Goal: Navigation & Orientation: Find specific page/section

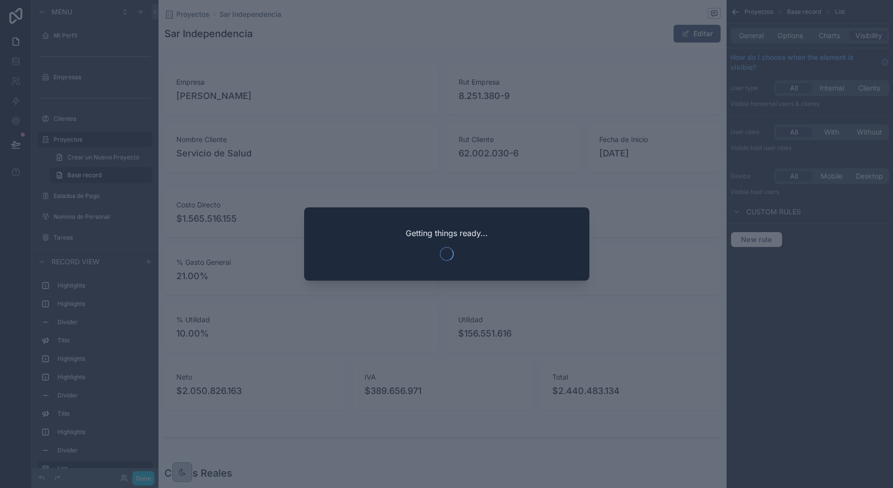
scroll to position [0, 555]
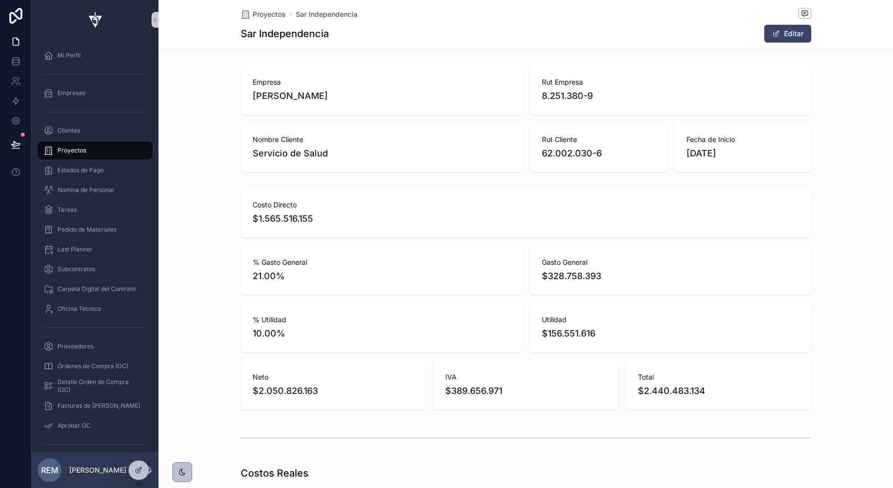
click at [64, 150] on span "Proyectos" at bounding box center [71, 151] width 29 height 8
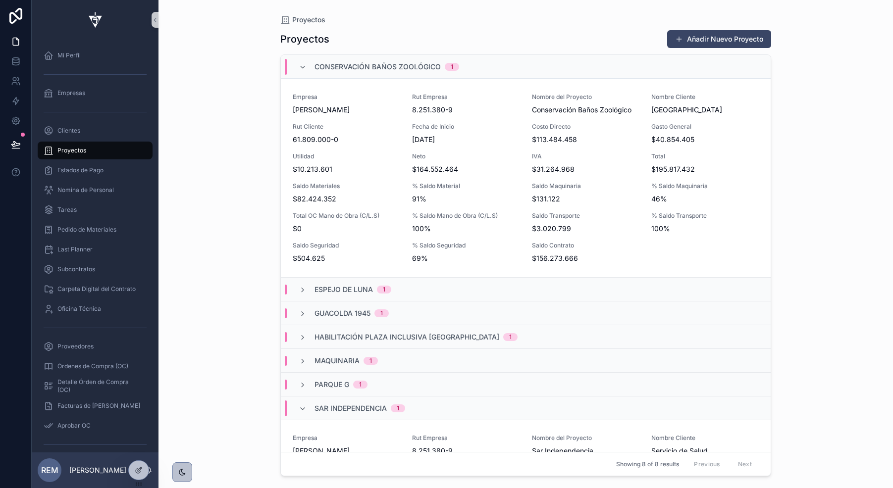
click at [298, 64] on div "Conservación Baños Zoológico 1" at bounding box center [379, 67] width 184 height 16
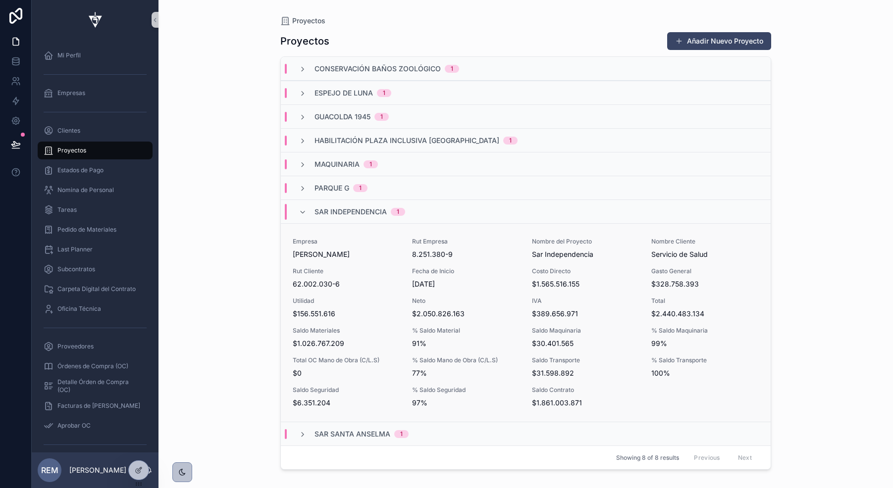
click at [315, 268] on span "Rut Cliente" at bounding box center [346, 271] width 107 height 8
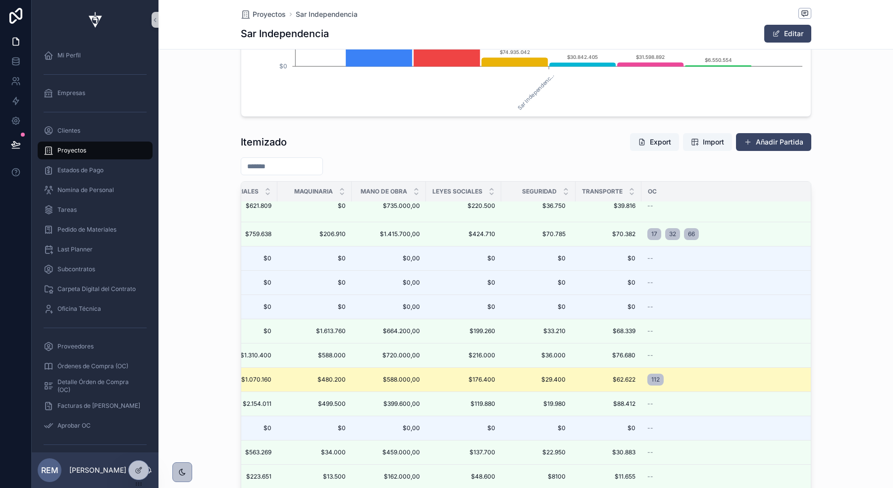
scroll to position [327, 863]
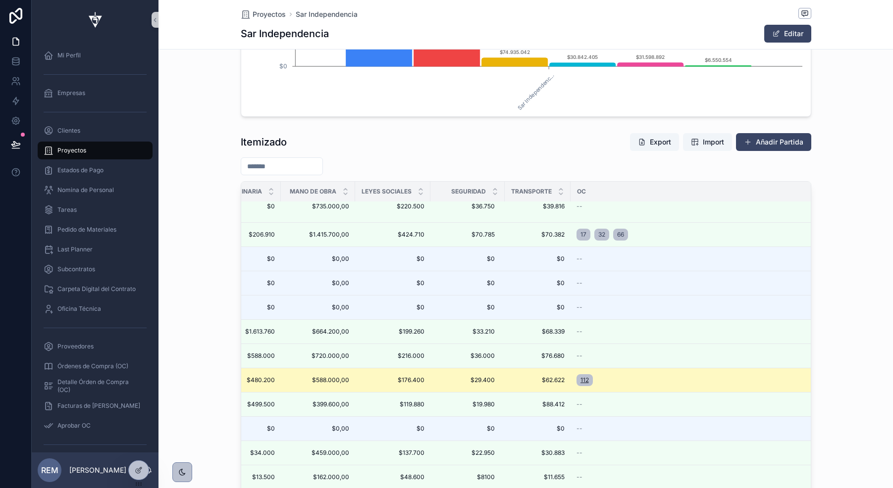
click at [589, 379] on span "112" at bounding box center [584, 380] width 8 height 8
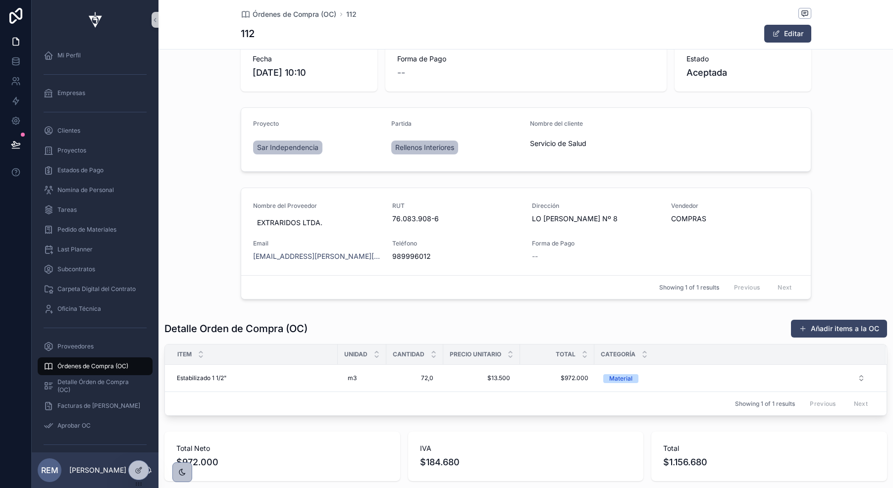
scroll to position [79, 0]
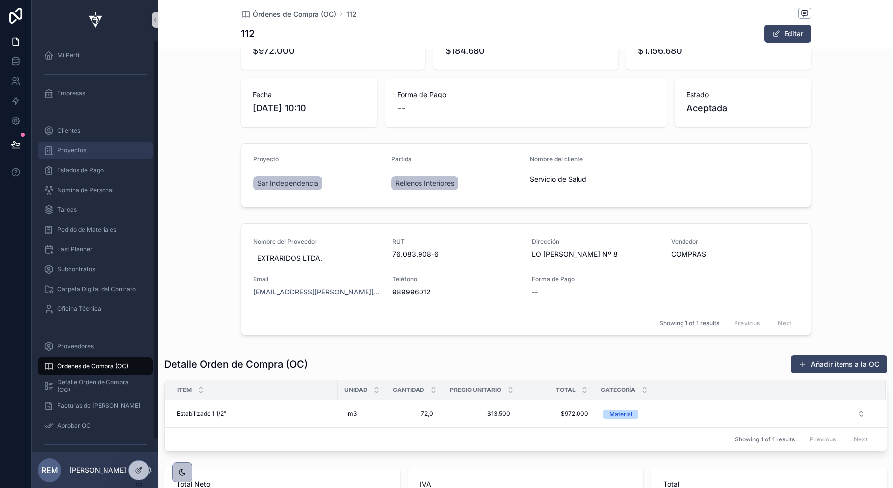
click at [80, 154] on span "Proyectos" at bounding box center [71, 151] width 29 height 8
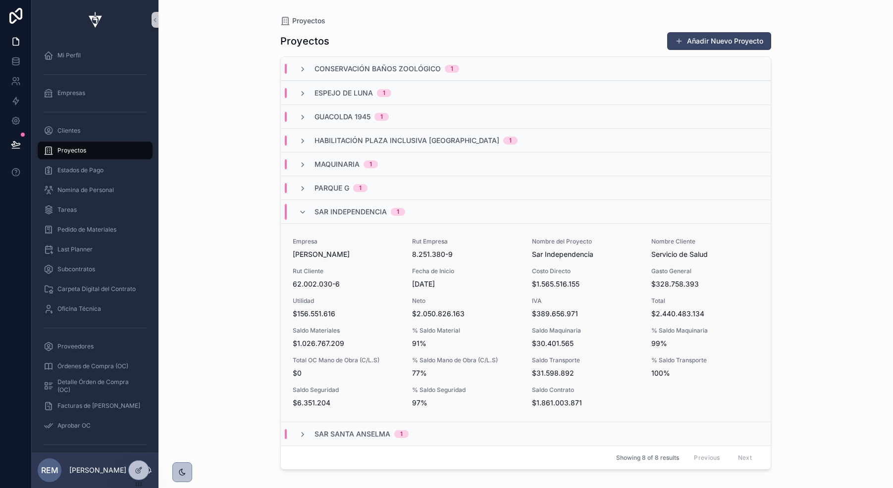
click at [327, 293] on div "Empresa [PERSON_NAME] Rut Empresa 8.251.380-9 Nombre del Proyecto Sar Independe…" at bounding box center [526, 323] width 466 height 170
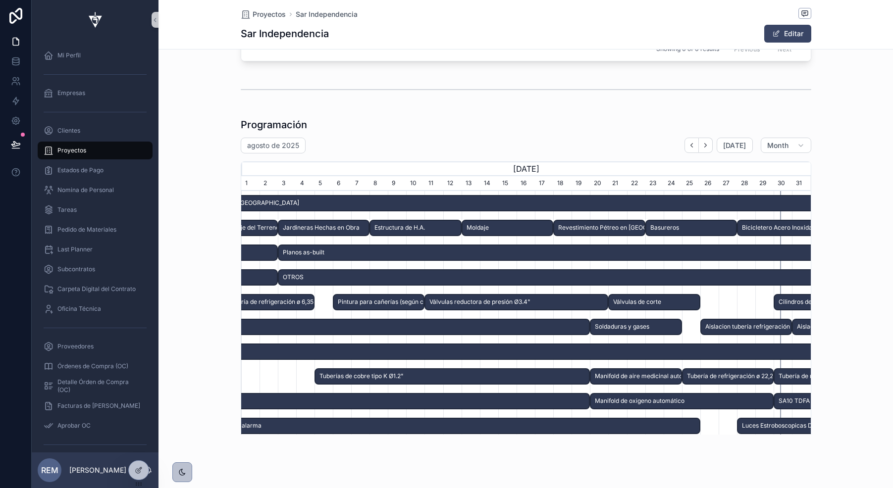
scroll to position [3346, 0]
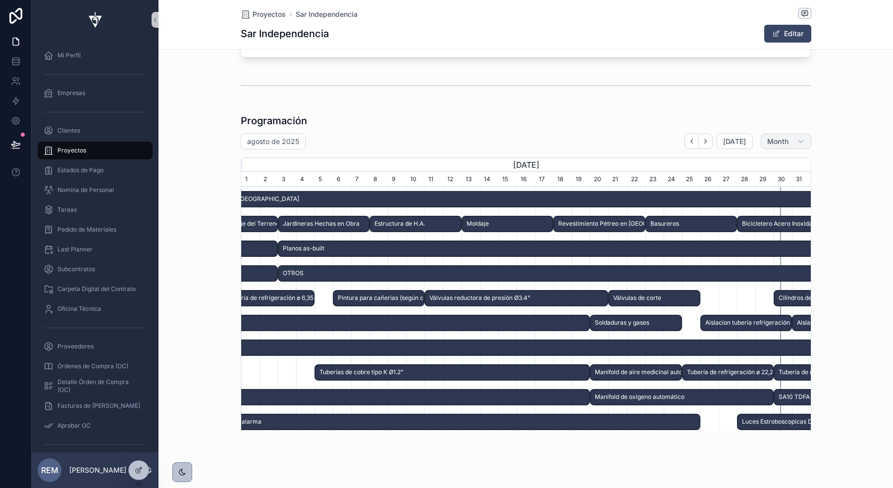
click at [769, 144] on span "Month" at bounding box center [778, 141] width 22 height 9
click at [743, 143] on span "[DATE]" at bounding box center [734, 141] width 23 height 9
click at [771, 145] on span "Month" at bounding box center [778, 141] width 22 height 9
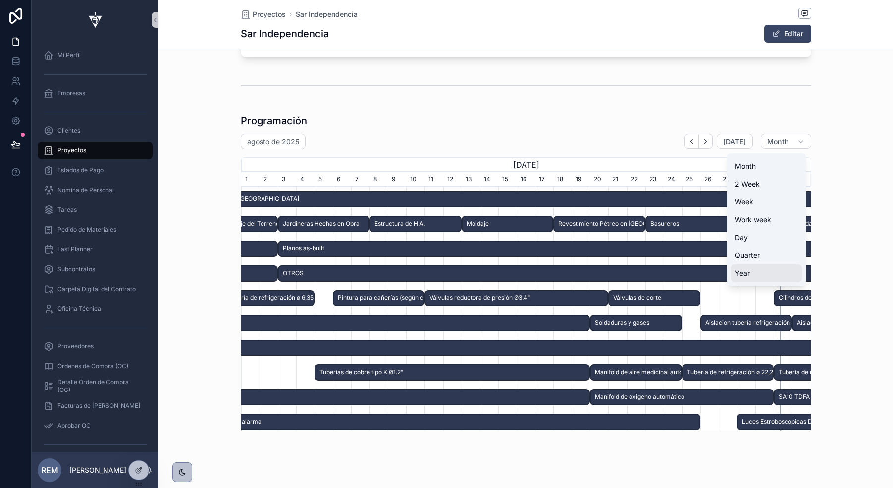
click at [766, 271] on button "Year" at bounding box center [766, 273] width 71 height 18
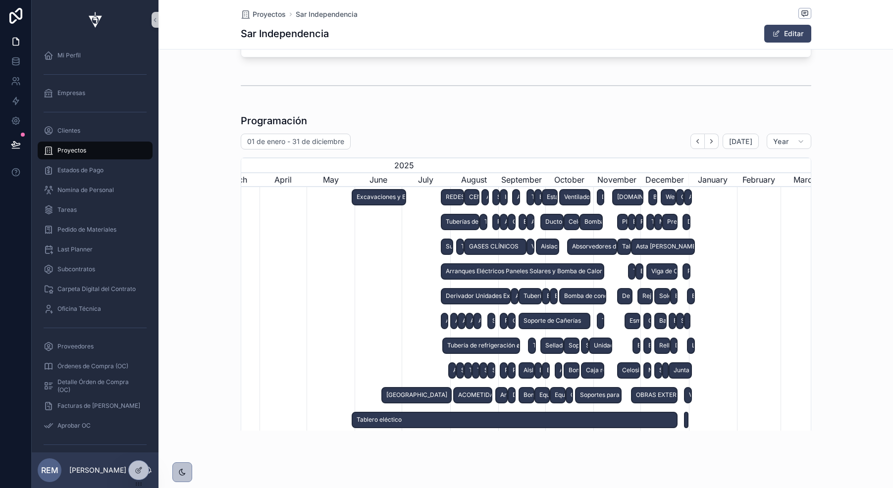
scroll to position [225, 0]
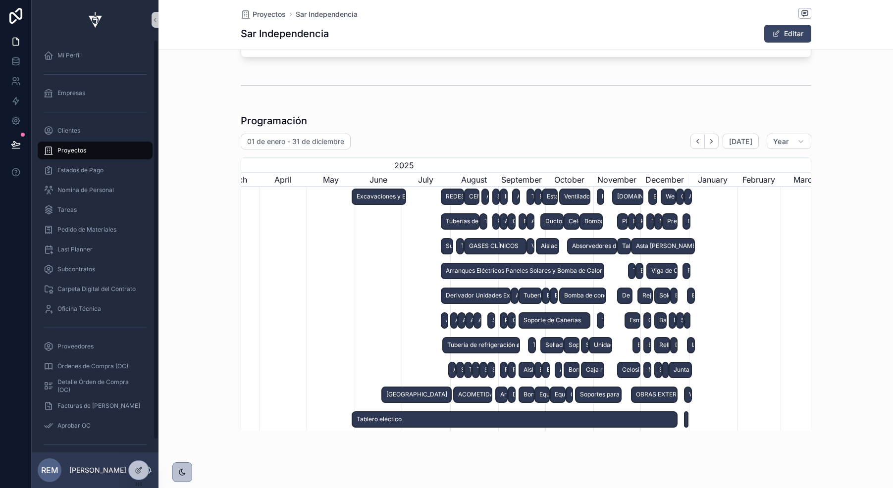
click at [70, 150] on span "Proyectos" at bounding box center [71, 151] width 29 height 8
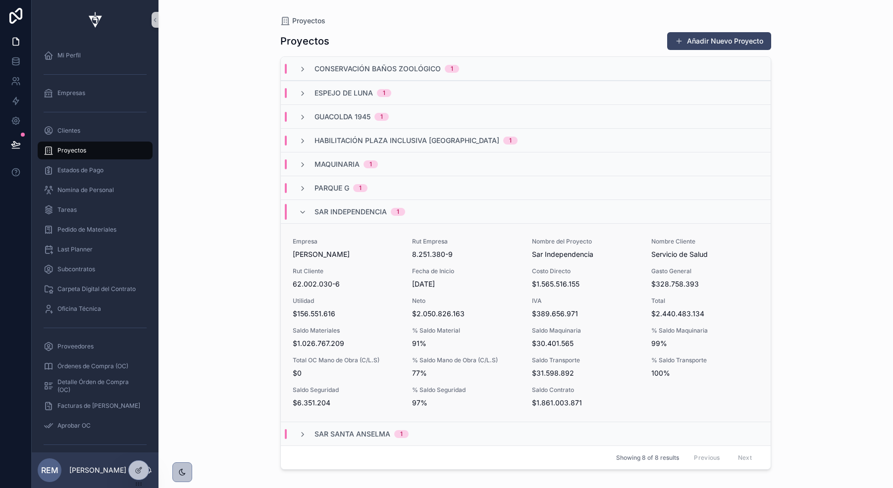
click at [349, 301] on span "Utilidad" at bounding box center [346, 301] width 107 height 8
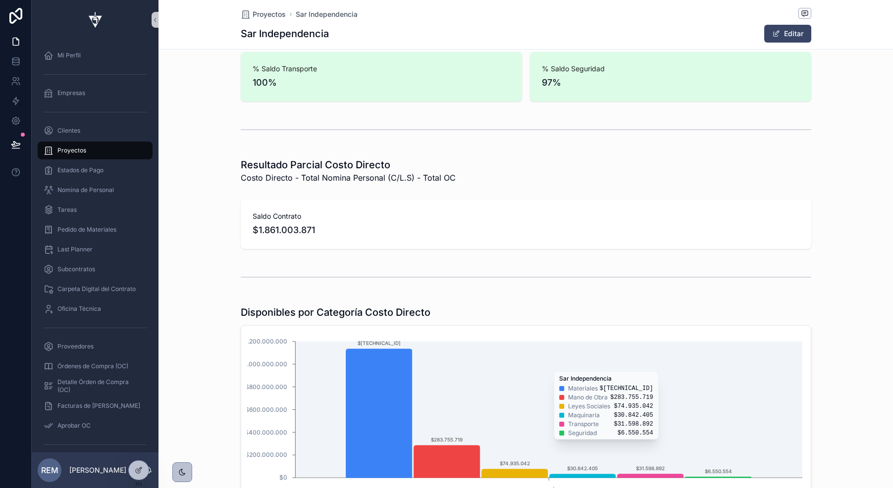
scroll to position [566, 0]
